Goal: Information Seeking & Learning: Learn about a topic

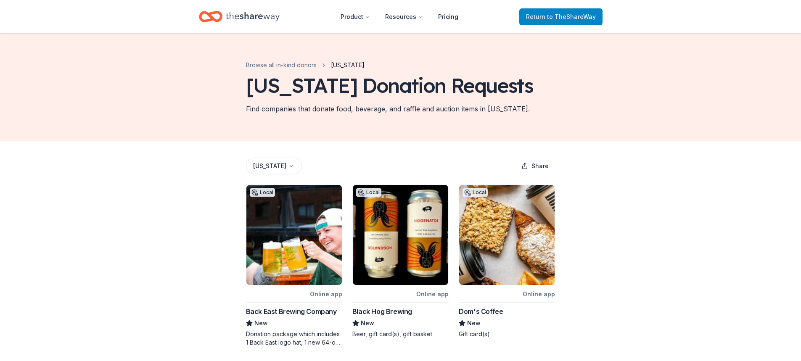
click at [563, 21] on span "Return to TheShareWay" at bounding box center [561, 17] width 70 height 10
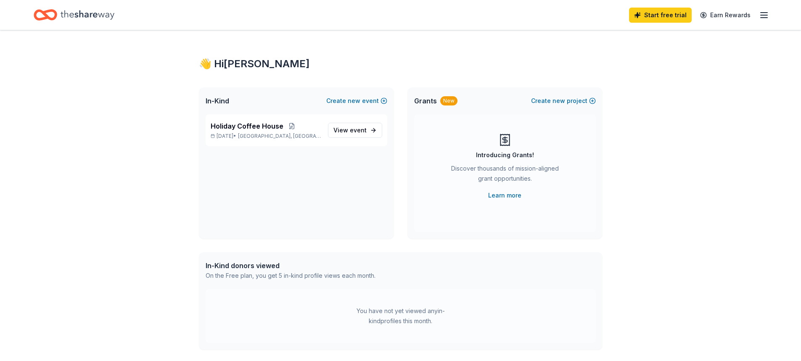
click at [560, 18] on div "Start free trial Earn Rewards" at bounding box center [400, 15] width 733 height 20
click at [659, 16] on link "Start free trial" at bounding box center [660, 15] width 63 height 15
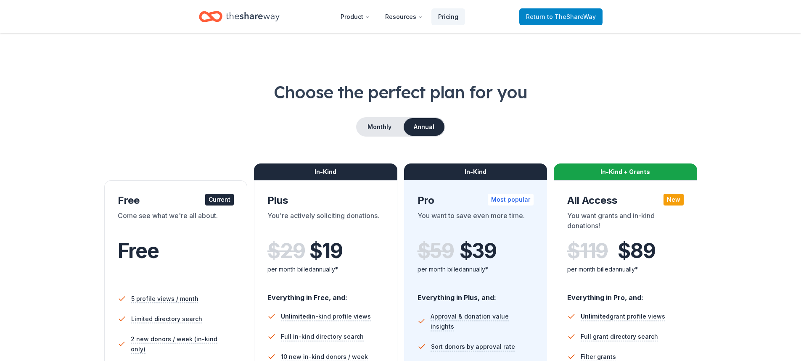
click at [564, 15] on span "to TheShareWay" at bounding box center [571, 16] width 49 height 7
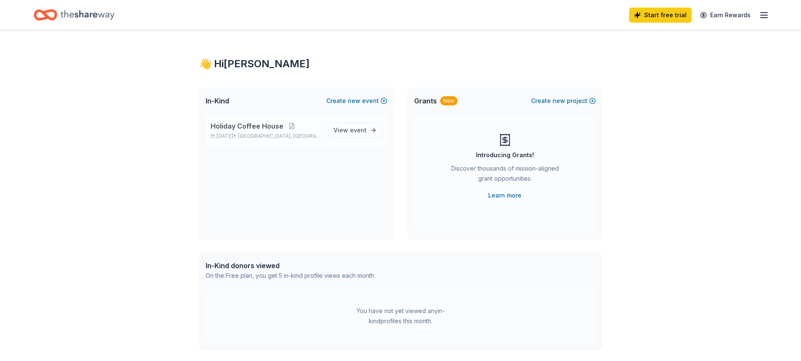
click at [224, 127] on span "Holiday Coffee House" at bounding box center [247, 126] width 73 height 10
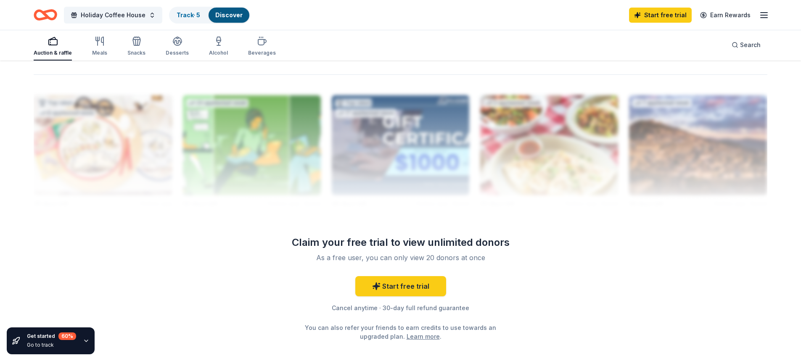
scroll to position [835, 0]
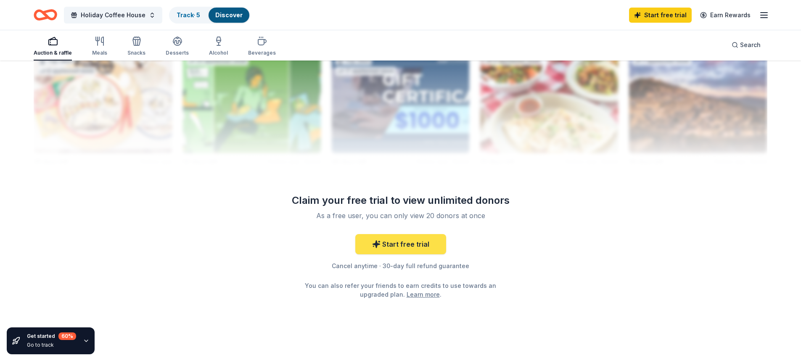
click at [398, 240] on link "Start free trial" at bounding box center [400, 244] width 91 height 20
click at [402, 238] on link "Start free trial" at bounding box center [400, 244] width 91 height 20
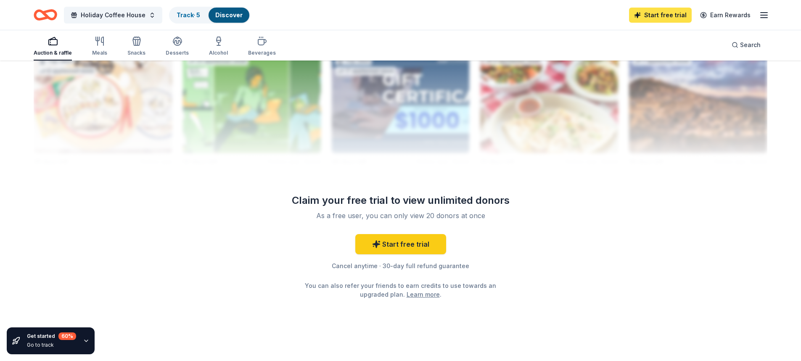
click at [668, 16] on link "Start free trial" at bounding box center [660, 15] width 63 height 15
click at [179, 12] on link "Track · 5" at bounding box center [189, 14] width 24 height 7
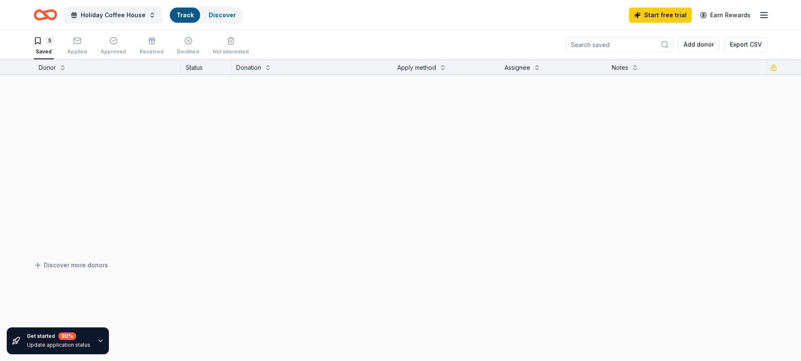
scroll to position [0, 0]
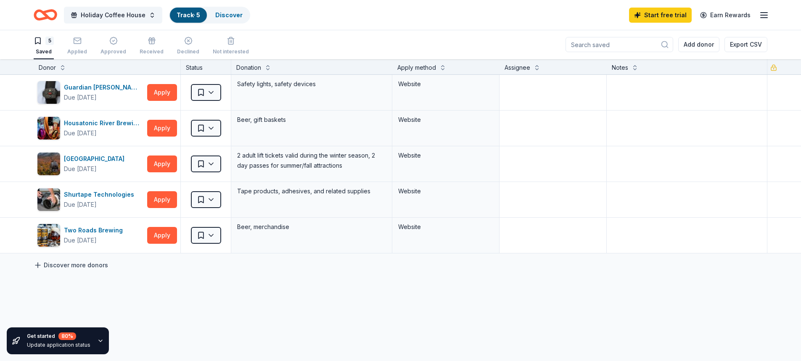
click at [46, 266] on link "Discover more donors" at bounding box center [71, 265] width 74 height 10
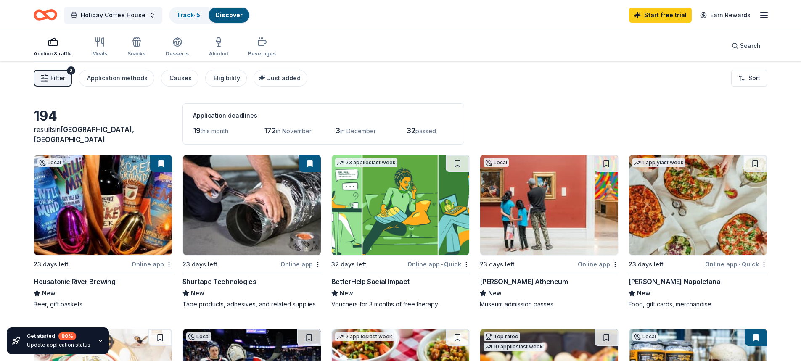
click at [58, 79] on span "Filter" at bounding box center [57, 78] width 15 height 10
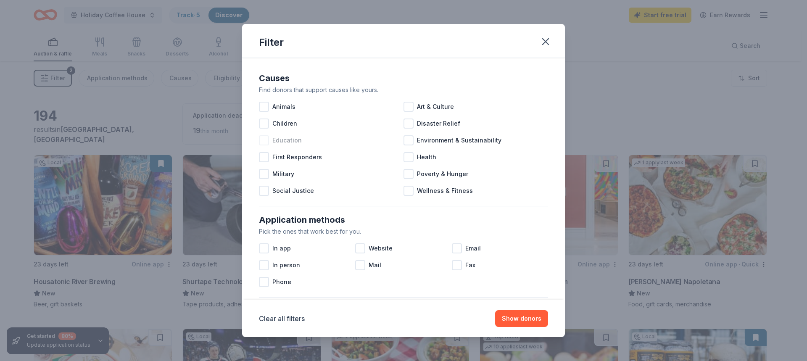
scroll to position [42, 0]
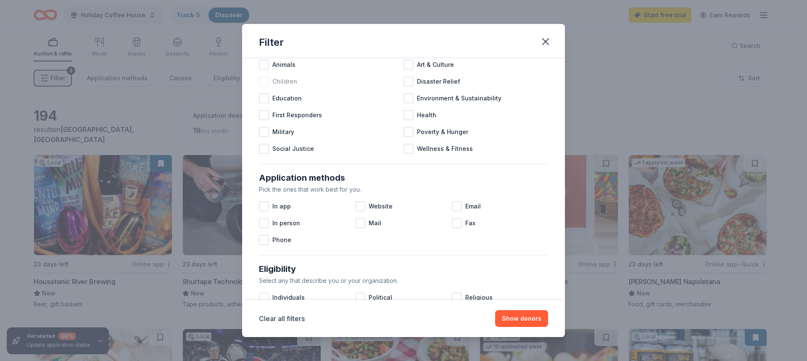
click at [265, 79] on div at bounding box center [264, 81] width 10 height 10
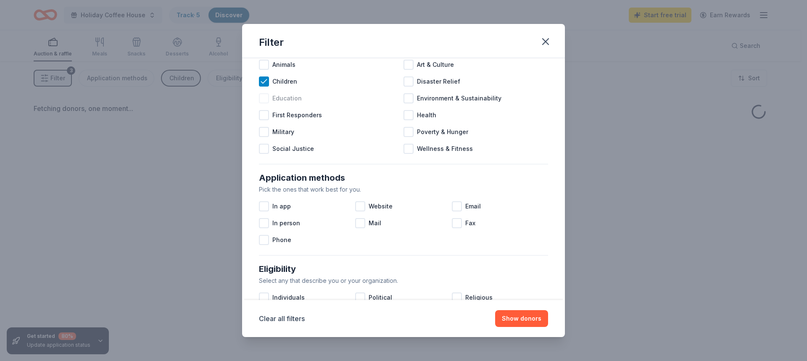
click at [265, 99] on div at bounding box center [264, 98] width 10 height 10
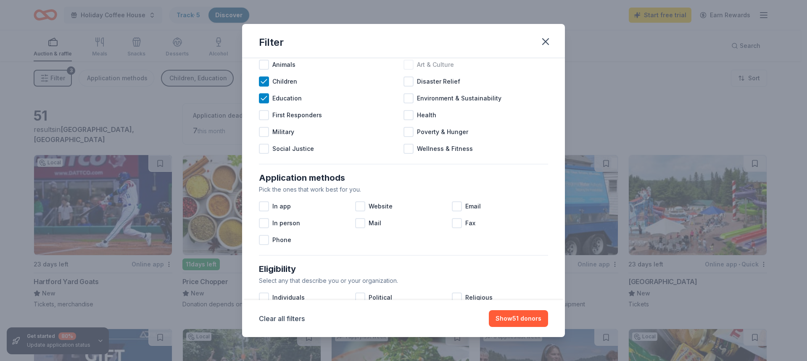
click at [407, 65] on div at bounding box center [409, 65] width 10 height 10
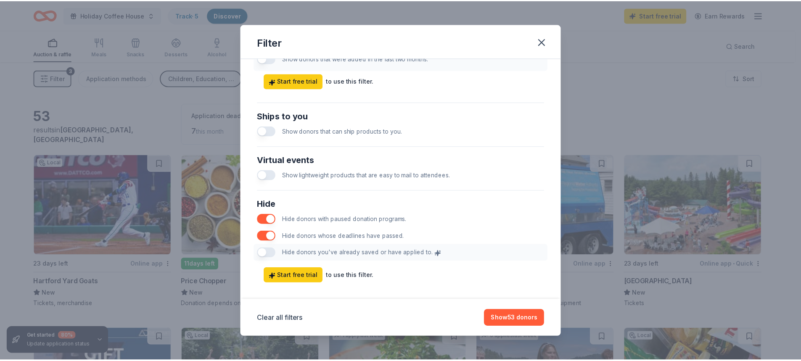
scroll to position [369, 0]
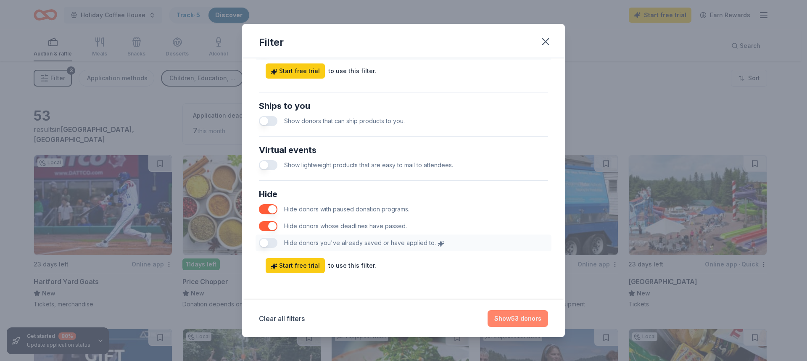
click at [510, 320] on button "Show 53 donors" at bounding box center [518, 318] width 61 height 17
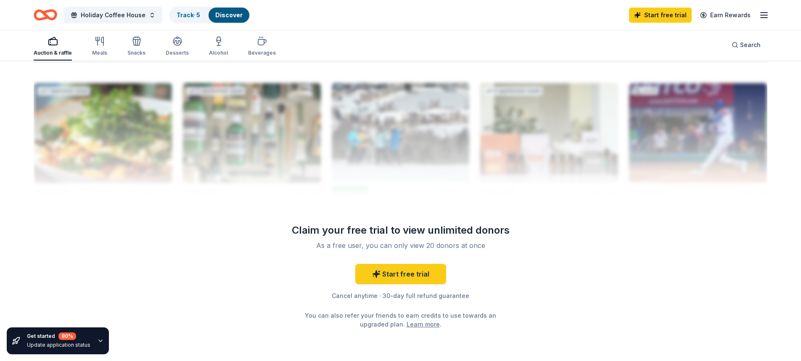
scroll to position [852, 0]
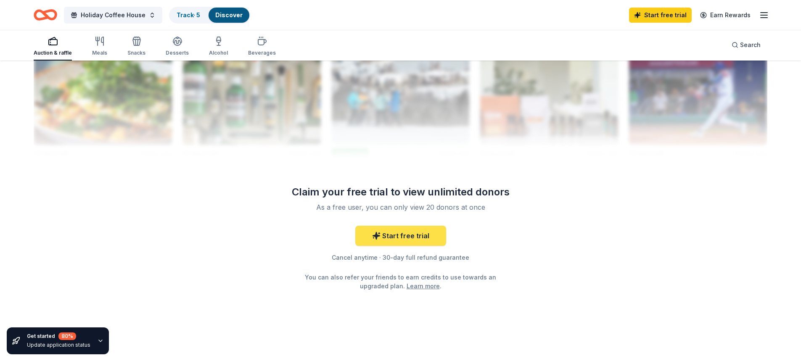
click at [377, 233] on icon at bounding box center [375, 235] width 7 height 7
click at [412, 238] on link "Start free trial" at bounding box center [400, 236] width 91 height 20
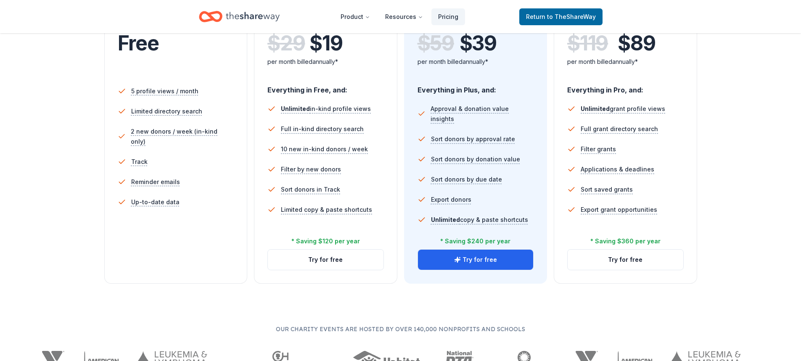
scroll to position [210, 0]
